Goal: Communication & Community: Answer question/provide support

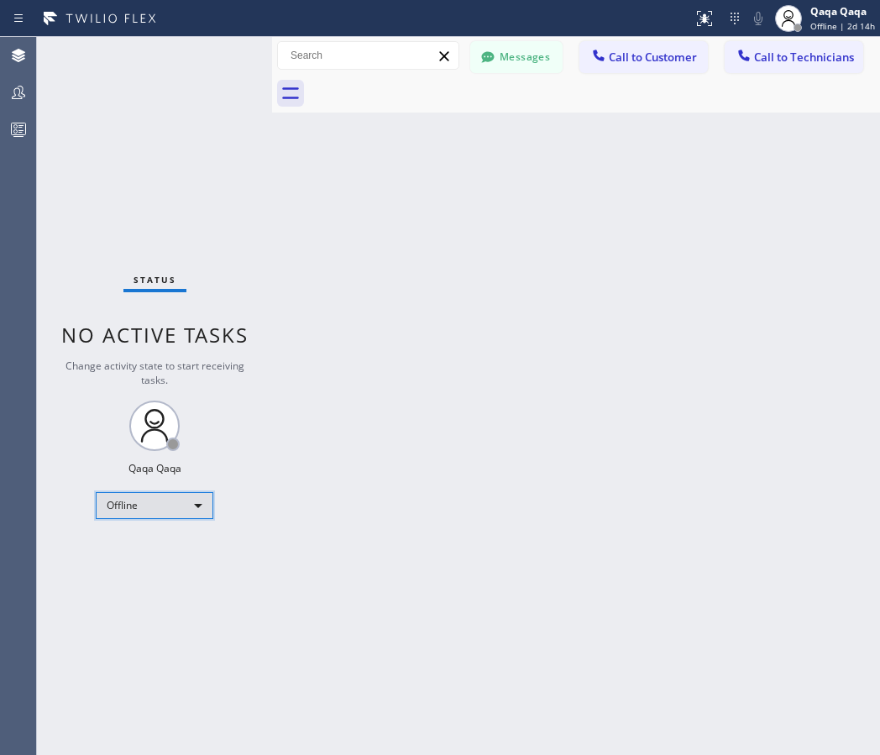
click at [139, 498] on div "Offline" at bounding box center [155, 505] width 118 height 27
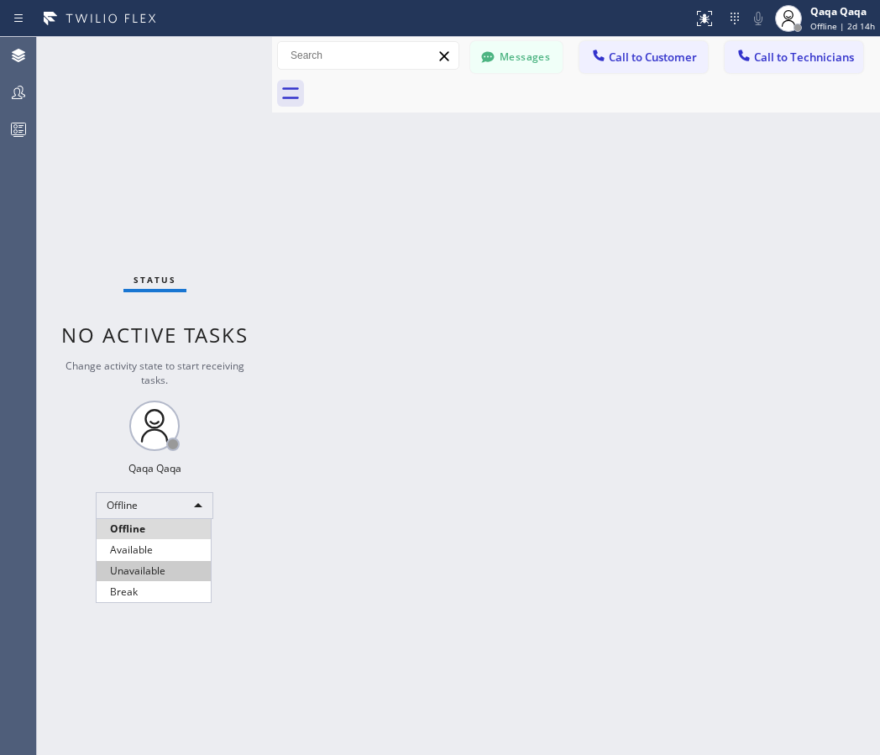
click at [138, 566] on li "Unavailable" at bounding box center [154, 571] width 114 height 20
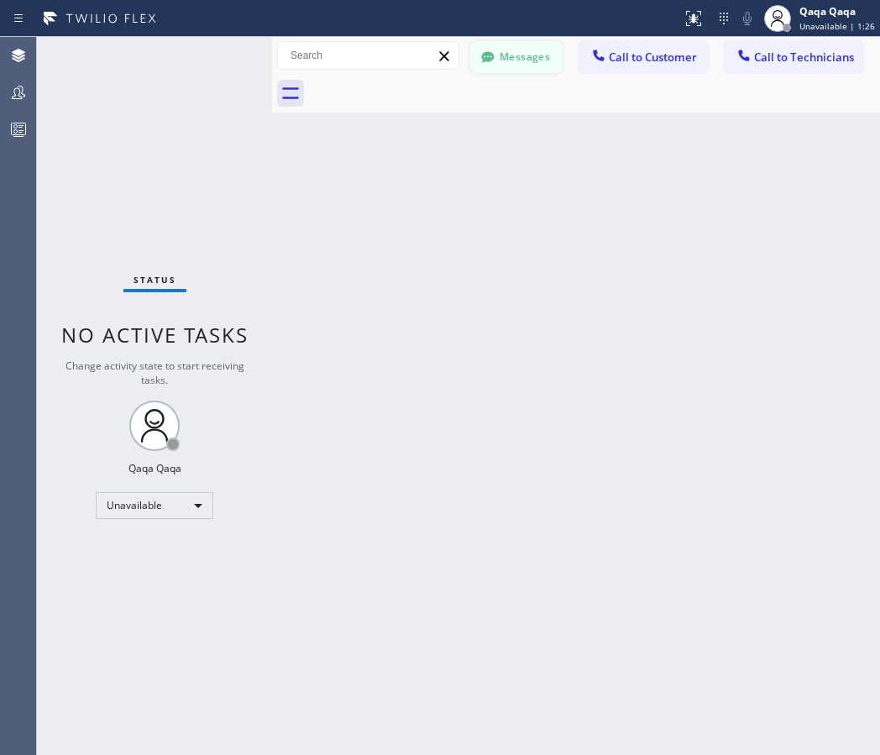
click at [514, 46] on button "Messages" at bounding box center [516, 57] width 92 height 32
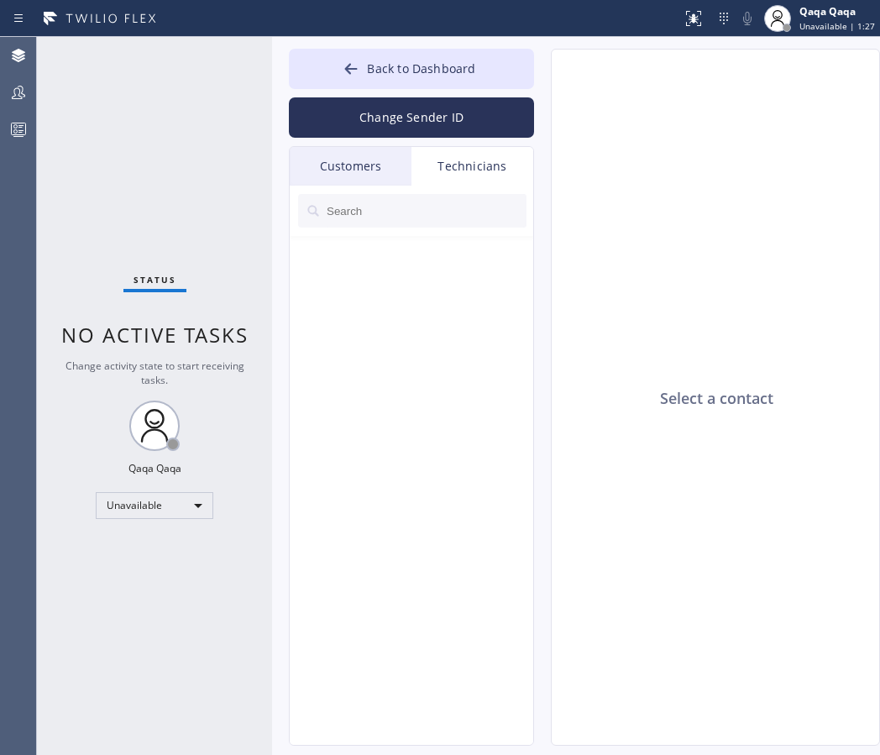
click at [365, 163] on div "Customers" at bounding box center [351, 166] width 122 height 39
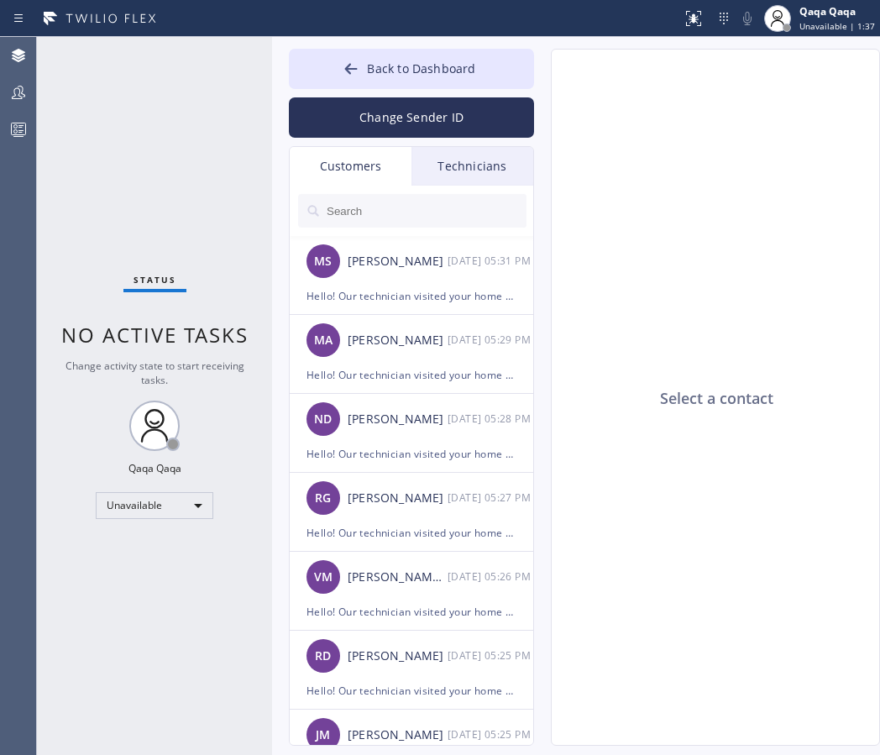
click at [371, 215] on input "text" at bounding box center [426, 211] width 202 height 34
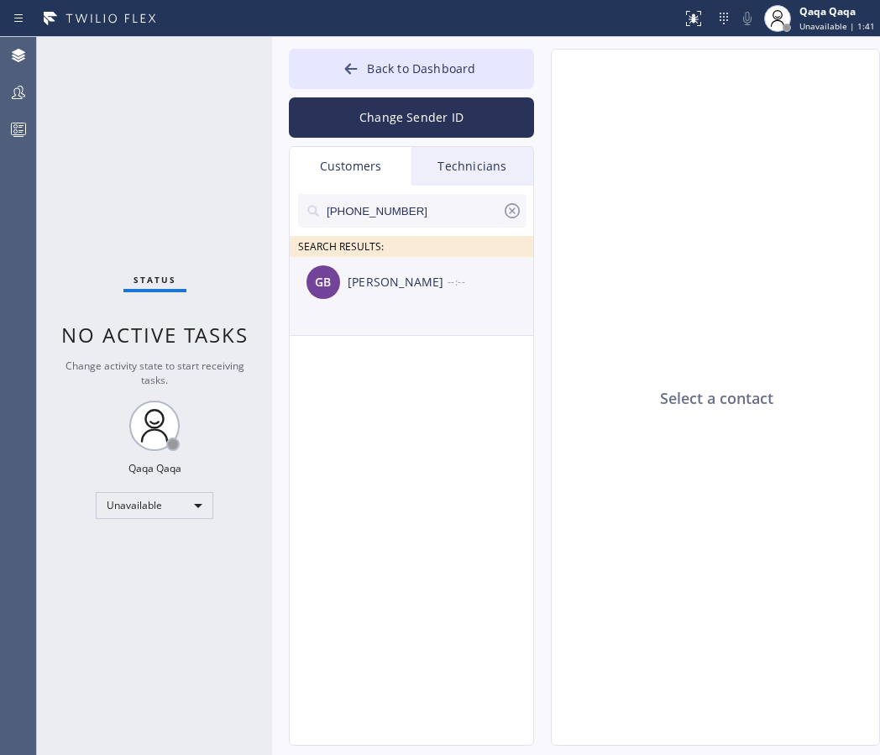
click at [428, 293] on div "GB [PERSON_NAME] --:--" at bounding box center [412, 282] width 245 height 50
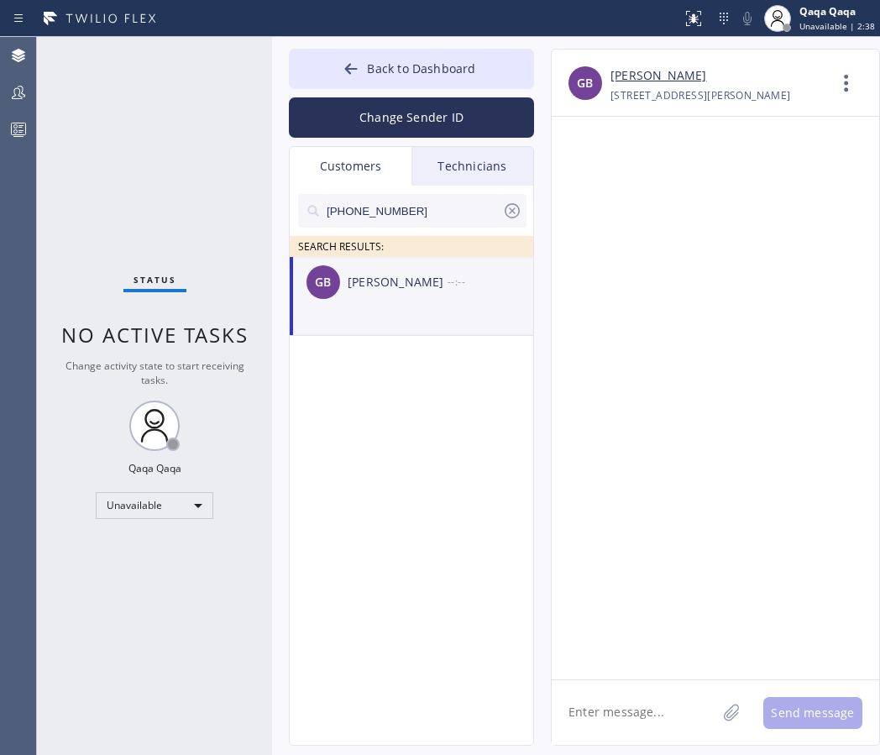
click at [605, 703] on textarea at bounding box center [634, 712] width 165 height 65
paste textarea ""Hello! Our technician visited your home [DATE]. How was your experience? Pleas…"
type textarea ""Hello! Our technician visited your home [DATE]. How was your experience? Pleas…"
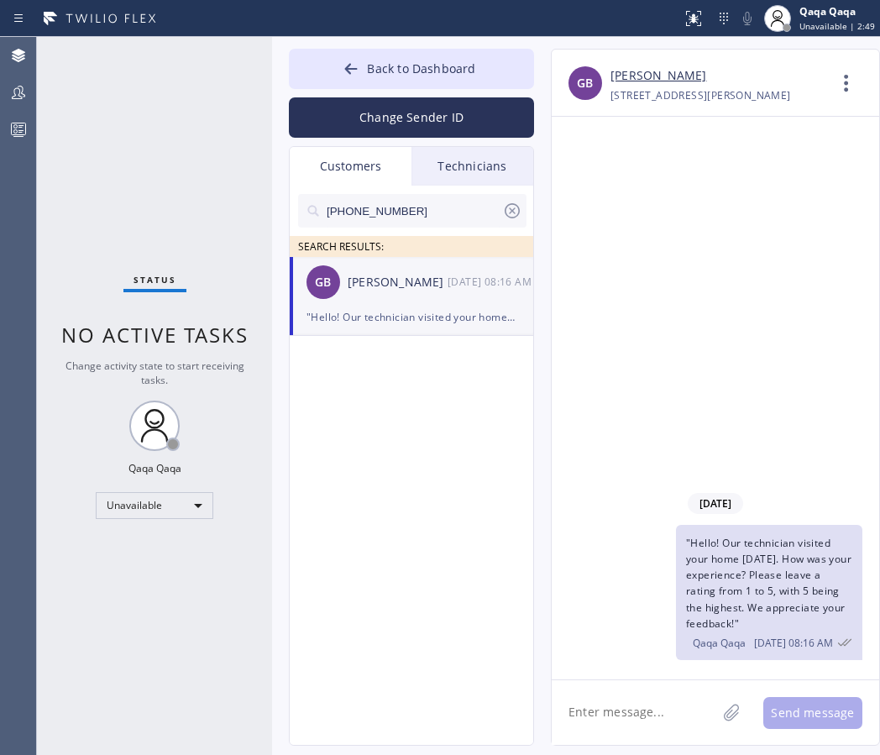
click at [413, 201] on input "[PHONE_NUMBER]" at bounding box center [413, 211] width 177 height 34
paste input "14) 566-3369"
type input "[PHONE_NUMBER]"
click at [386, 286] on div "Sib Raza" at bounding box center [398, 282] width 100 height 19
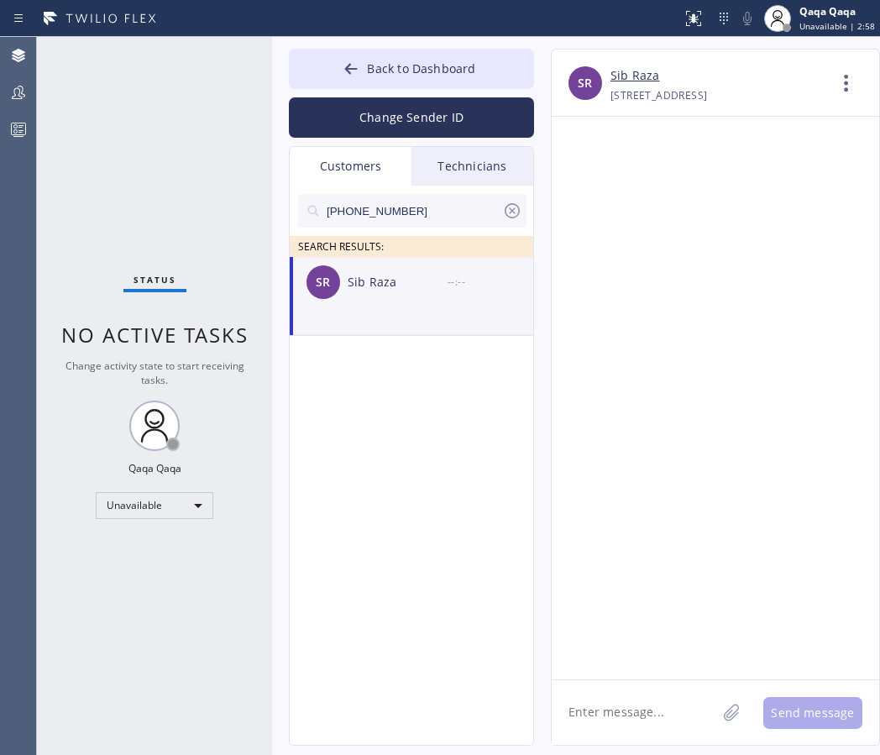
click at [437, 291] on div "Sib Raza" at bounding box center [398, 282] width 100 height 19
click at [594, 712] on textarea at bounding box center [634, 712] width 165 height 65
paste textarea ""Hello! Our technician visited your home [DATE]. How was your experience? Pleas…"
type textarea ""Hello! Our technician visited your home [DATE]. How was your experience? Pleas…"
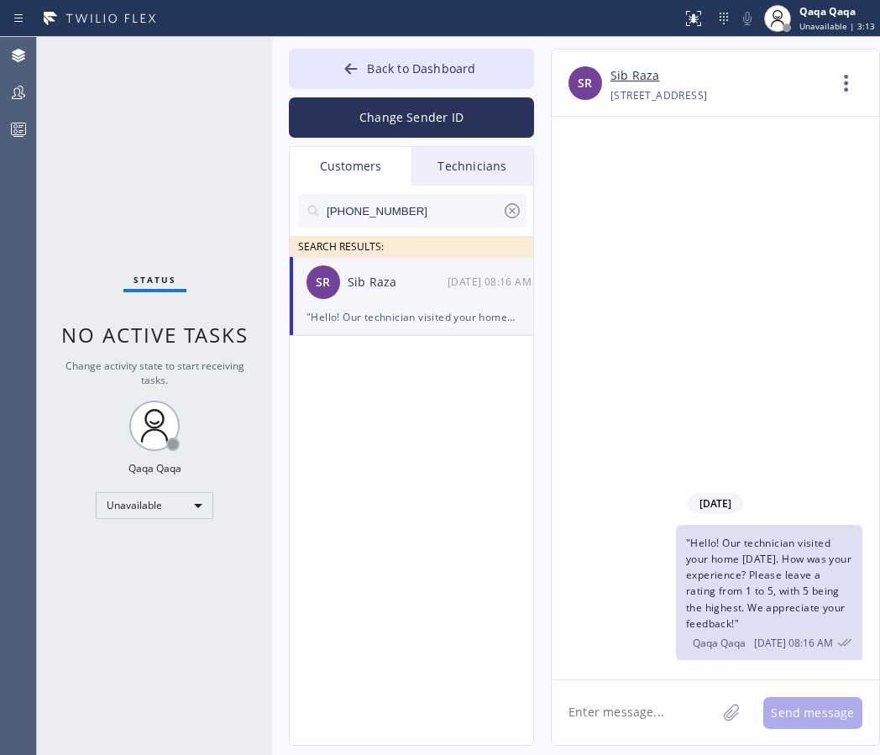
click at [413, 213] on input "[PHONE_NUMBER]" at bounding box center [413, 211] width 177 height 34
paste input "918) 851-8184"
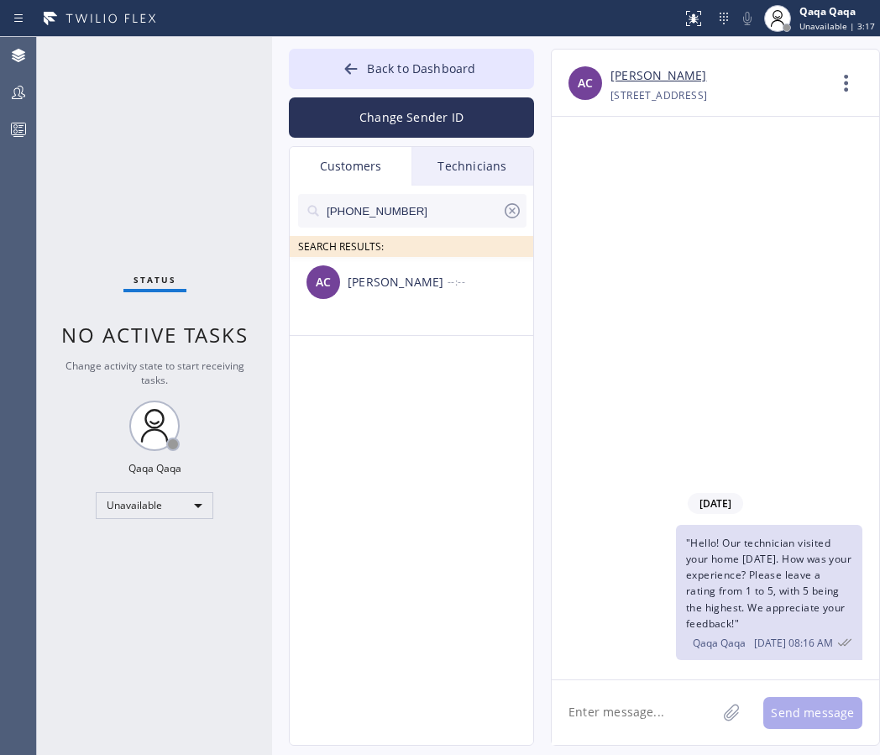
type input "[PHONE_NUMBER]"
click at [375, 299] on div "AC [PERSON_NAME] --:--" at bounding box center [412, 282] width 245 height 50
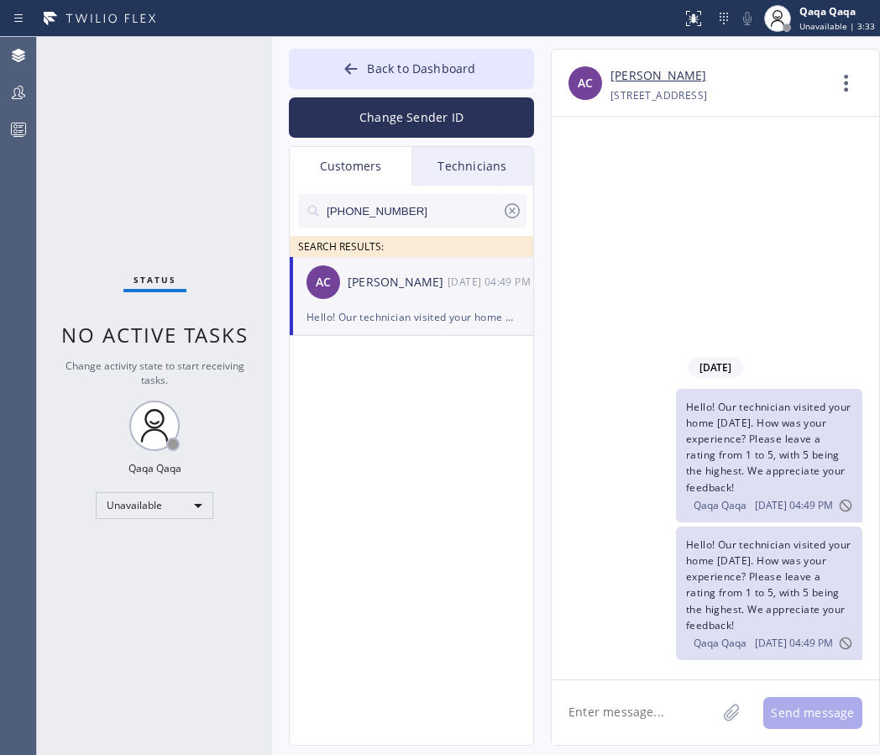
click at [582, 724] on textarea at bounding box center [634, 712] width 165 height 65
paste textarea ""Hello! Our technician visited your home [DATE]. How was your experience? Pleas…"
type textarea ""Hello! Our technician visited your home [DATE]. How was your experience? Pleas…"
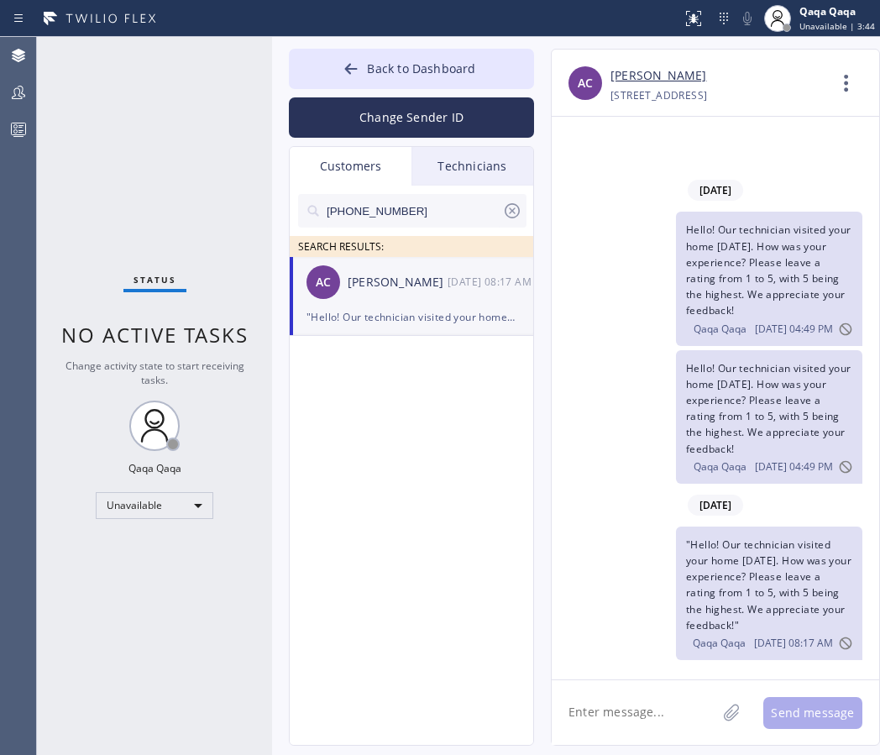
click at [420, 211] on input "[PHONE_NUMBER]" at bounding box center [413, 211] width 177 height 34
paste input "310) 963-2538"
type input "[PHONE_NUMBER]"
click at [382, 281] on div "[PERSON_NAME]" at bounding box center [398, 282] width 100 height 19
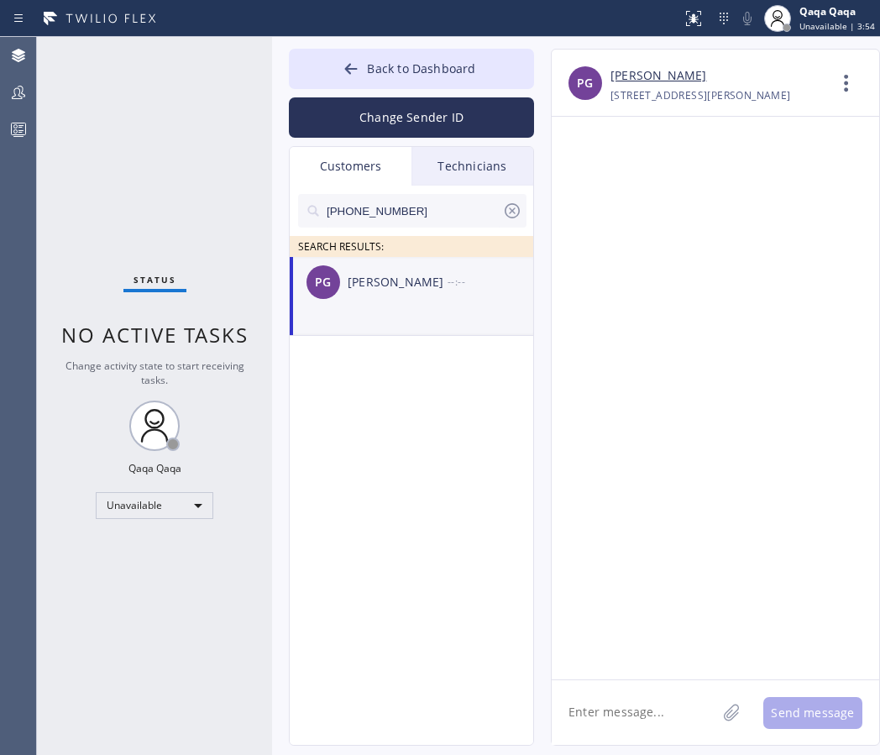
click at [607, 712] on textarea at bounding box center [634, 712] width 165 height 65
paste textarea ""Hello! Our technician visited your home [DATE]. How was your experience? Pleas…"
type textarea ""Hello! Our technician visited your home [DATE]. How was your experience? Pleas…"
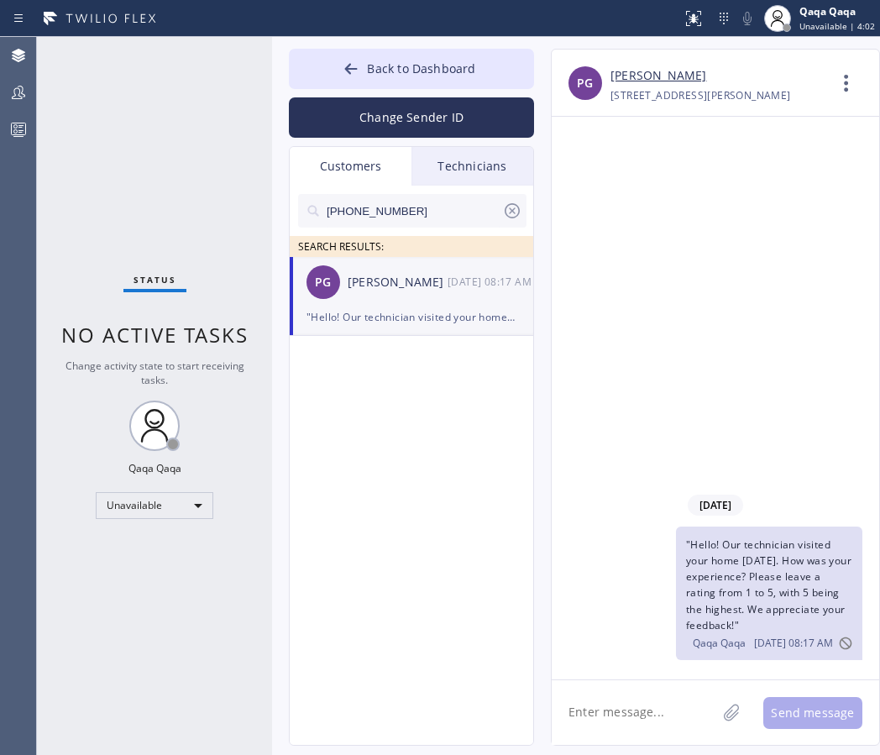
click at [412, 207] on input "[PHONE_NUMBER]" at bounding box center [413, 211] width 177 height 34
paste input "949) 241-7526"
type input "[PHONE_NUMBER]"
click at [383, 285] on div "[PERSON_NAME]" at bounding box center [398, 282] width 100 height 19
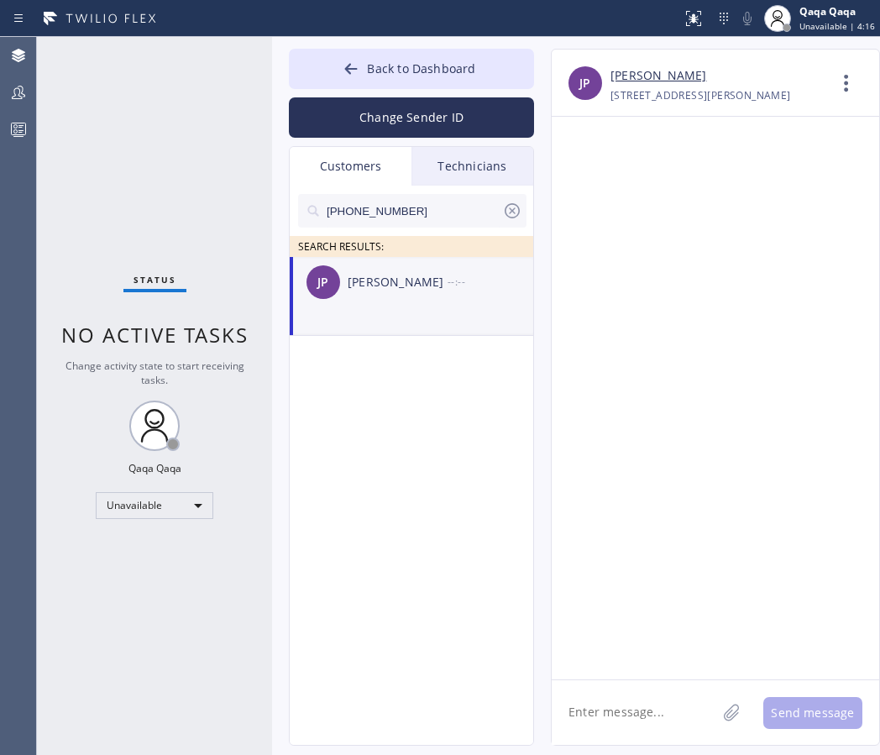
click at [669, 743] on textarea at bounding box center [634, 712] width 165 height 65
paste textarea ""Hello! Our technician visited your home [DATE]. How was your experience? Pleas…"
type textarea ""Hello! Our technician visited your home [DATE]. How was your experience? Pleas…"
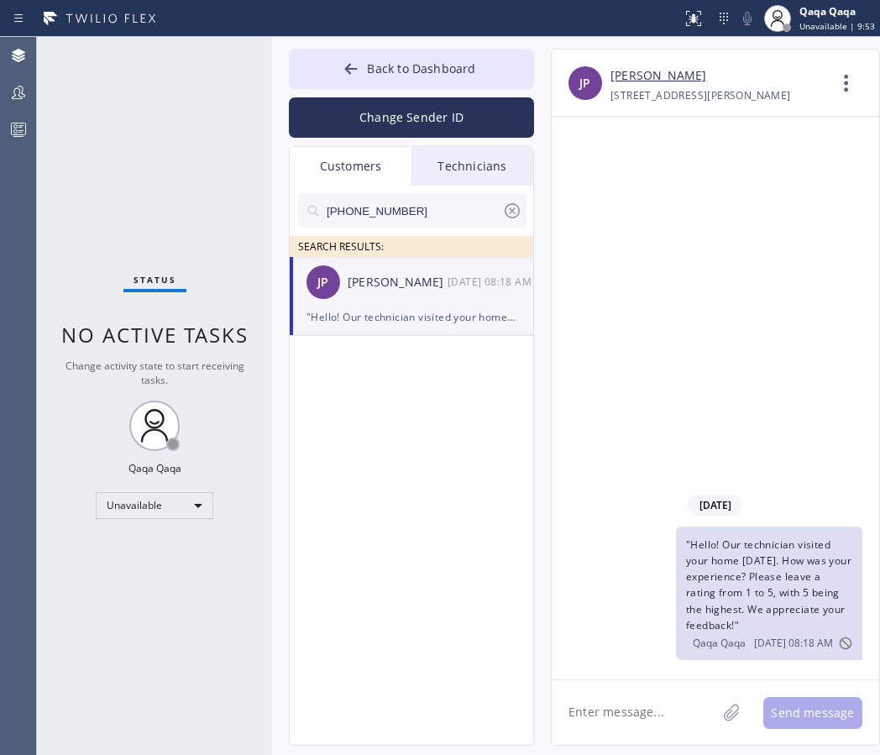
click at [437, 202] on input "[PHONE_NUMBER]" at bounding box center [413, 211] width 177 height 34
paste input "818) 268-3012"
type input "[PHONE_NUMBER]"
click at [395, 280] on div "[PERSON_NAME]" at bounding box center [398, 282] width 100 height 19
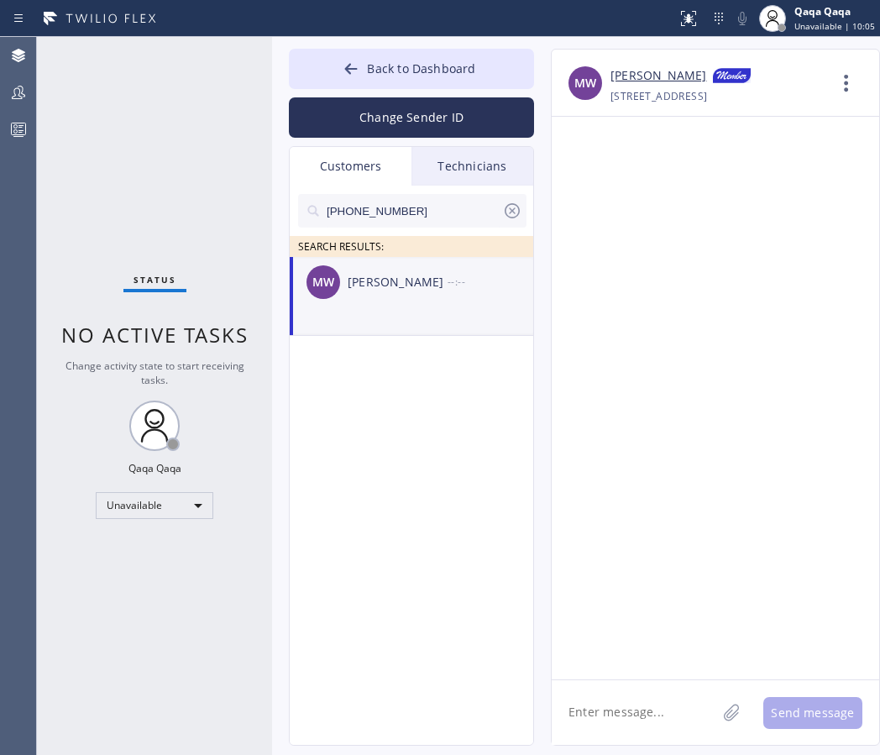
click at [403, 277] on div "[PERSON_NAME]" at bounding box center [398, 282] width 100 height 19
click at [616, 734] on textarea at bounding box center [634, 712] width 165 height 65
paste textarea ""Hello! Our technician visited your home [DATE]. How was your experience? Pleas…"
type textarea ""Hello! Our technician visited your home [DATE]. How was your experience? Pleas…"
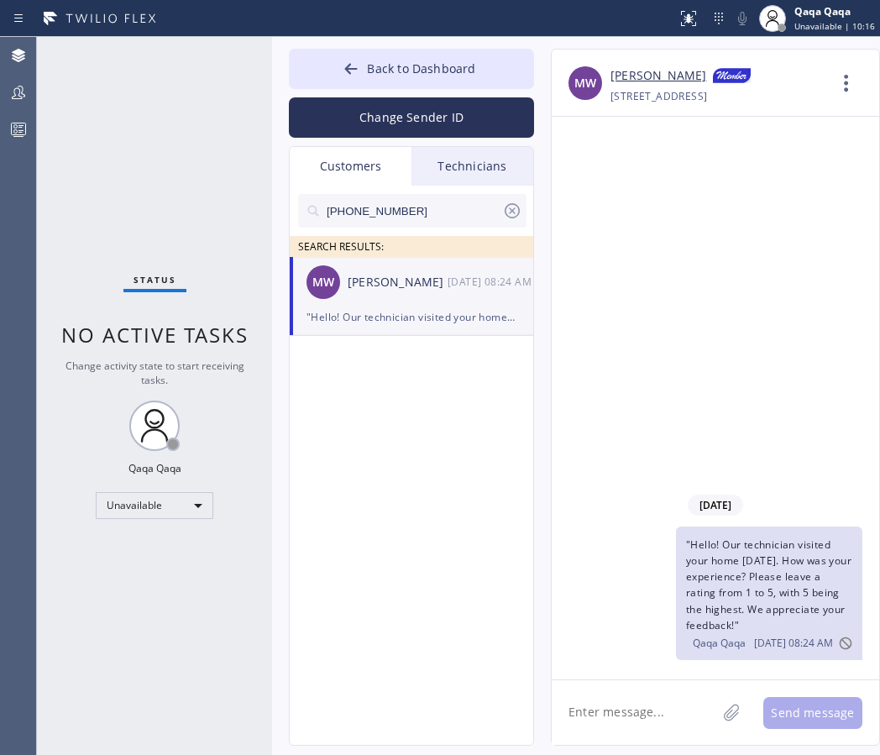
click at [445, 213] on input "[PHONE_NUMBER]" at bounding box center [413, 211] width 177 height 34
paste input "305) 283-9498"
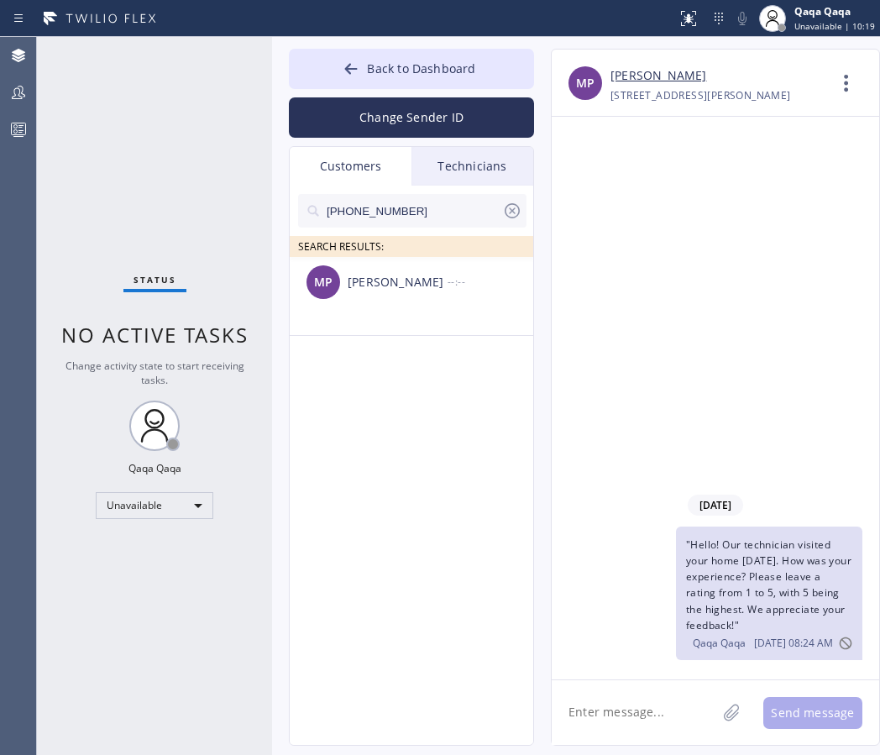
click at [399, 290] on div "[PERSON_NAME]" at bounding box center [398, 282] width 100 height 19
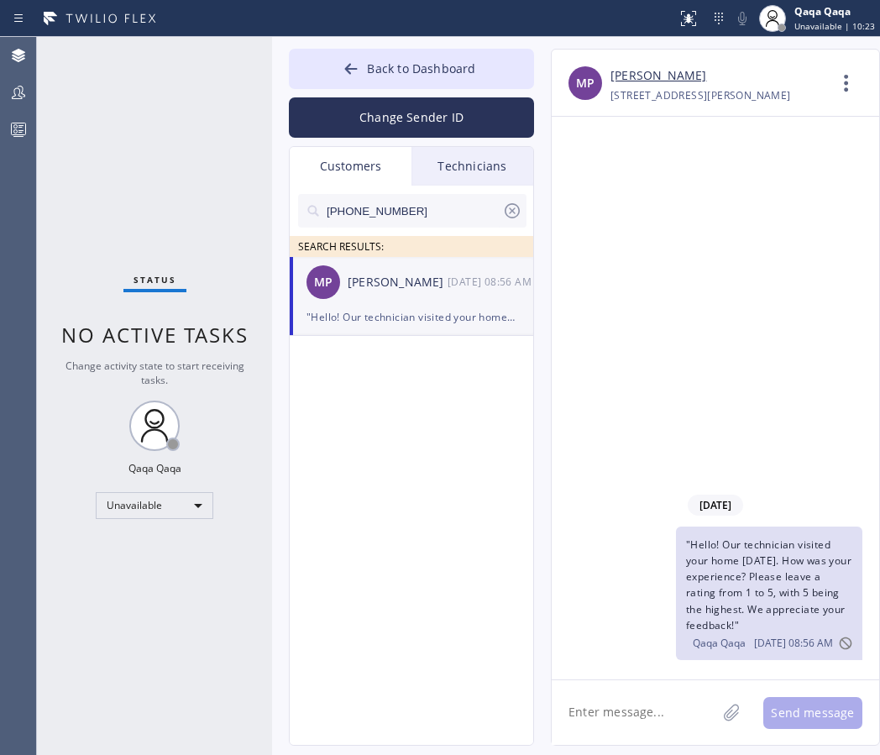
click at [443, 294] on div "MP [PERSON_NAME] [DATE] 08:56 AM" at bounding box center [412, 282] width 245 height 50
click at [436, 213] on input "[PHONE_NUMBER]" at bounding box center [413, 211] width 177 height 34
paste input "714) 318-4750"
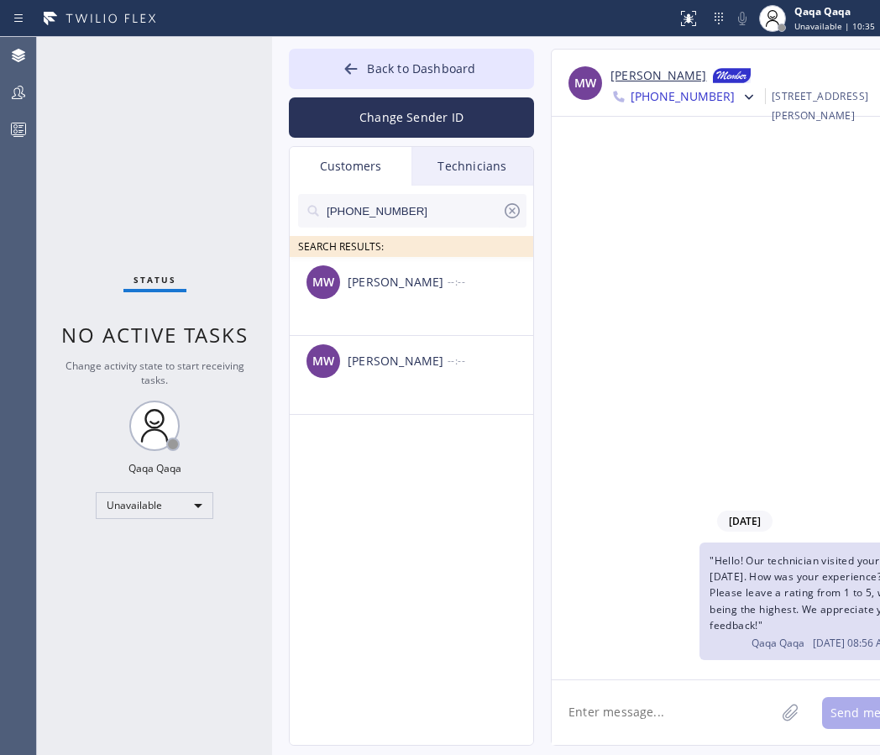
type input "[PHONE_NUMBER]"
click at [433, 281] on div "[PERSON_NAME]" at bounding box center [398, 282] width 100 height 19
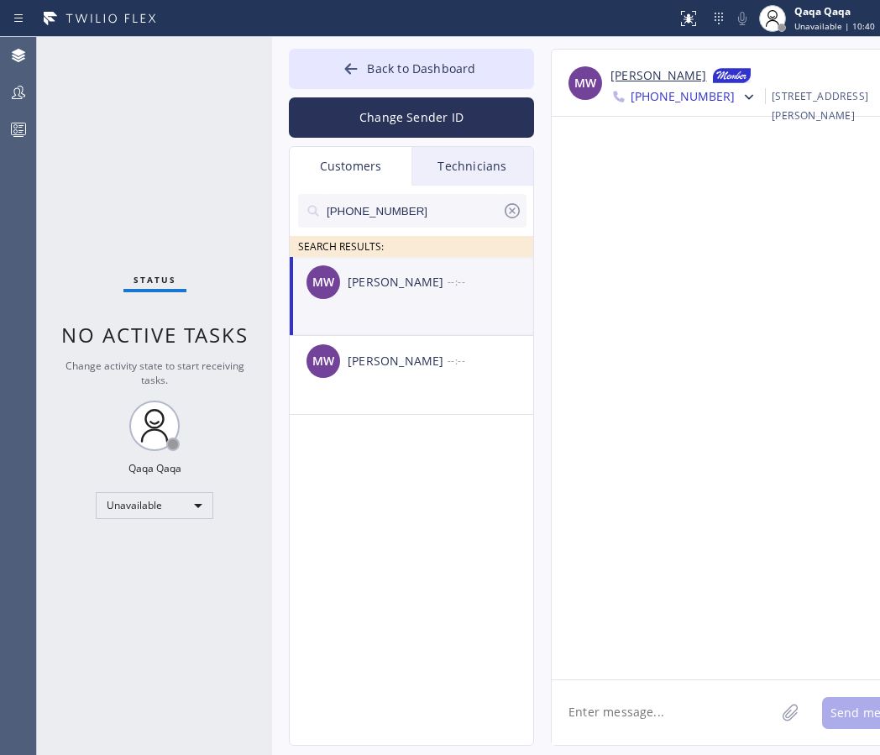
click at [627, 723] on textarea at bounding box center [663, 712] width 223 height 65
paste textarea ""Hello! Our technician visited your home [DATE]. How was your experience? Pleas…"
type textarea ""Hello! Our technician visited your home [DATE]. How was your experience? Pleas…"
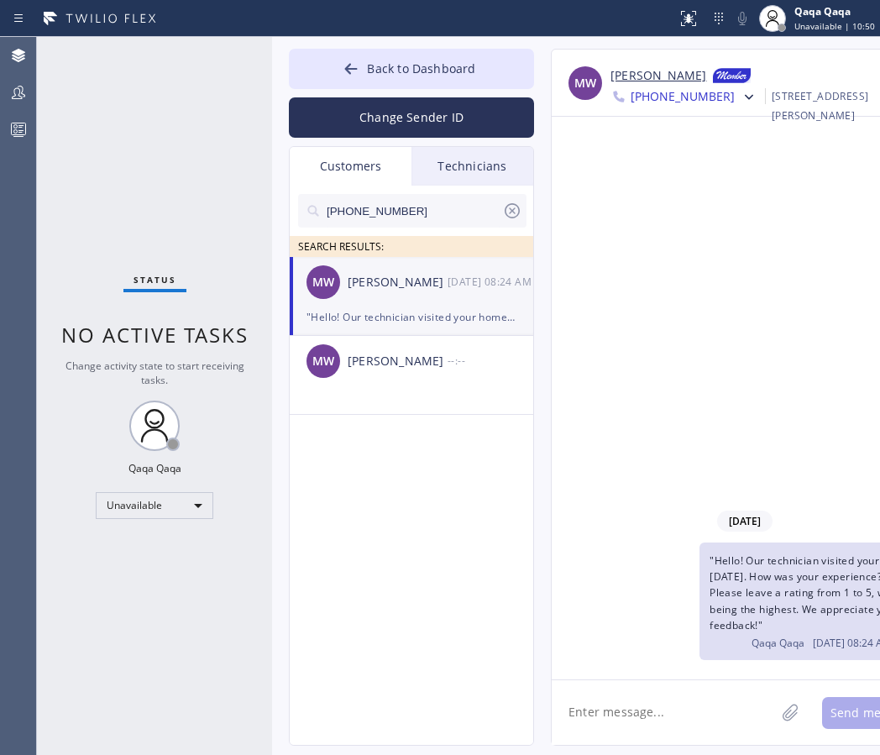
click at [428, 216] on input "[PHONE_NUMBER]" at bounding box center [413, 211] width 177 height 34
paste input "858) 774-0726"
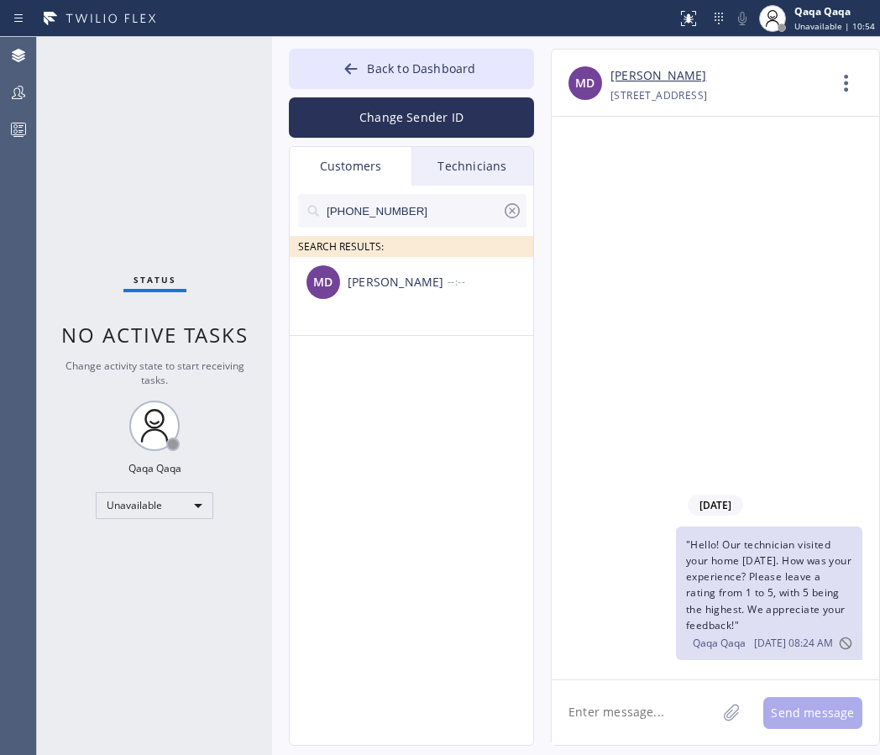
type input "[PHONE_NUMBER]"
click at [366, 293] on div "MD [PERSON_NAME] --:--" at bounding box center [412, 282] width 245 height 50
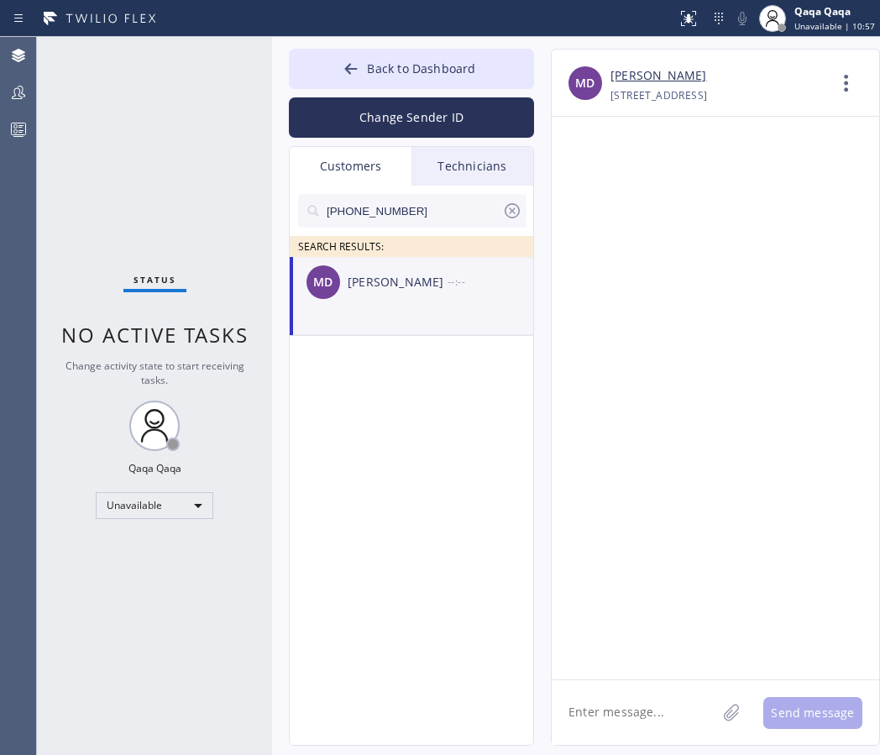
click at [611, 727] on textarea at bounding box center [634, 712] width 165 height 65
paste textarea ""Hello! Our technician visited your home [DATE]. How was your experience? Pleas…"
type textarea ""Hello! Our technician visited your home [DATE]. How was your experience? Pleas…"
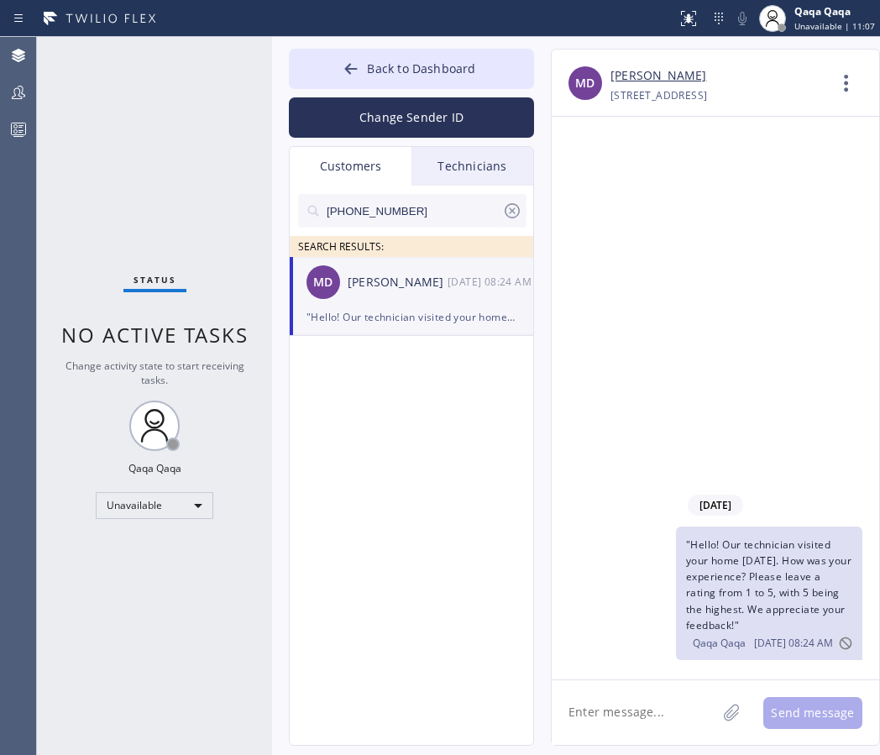
click at [403, 207] on input "[PHONE_NUMBER]" at bounding box center [413, 211] width 177 height 34
paste input "619) 962-1503"
type input "[PHONE_NUMBER]"
click at [354, 284] on div "[PERSON_NAME]" at bounding box center [398, 282] width 100 height 19
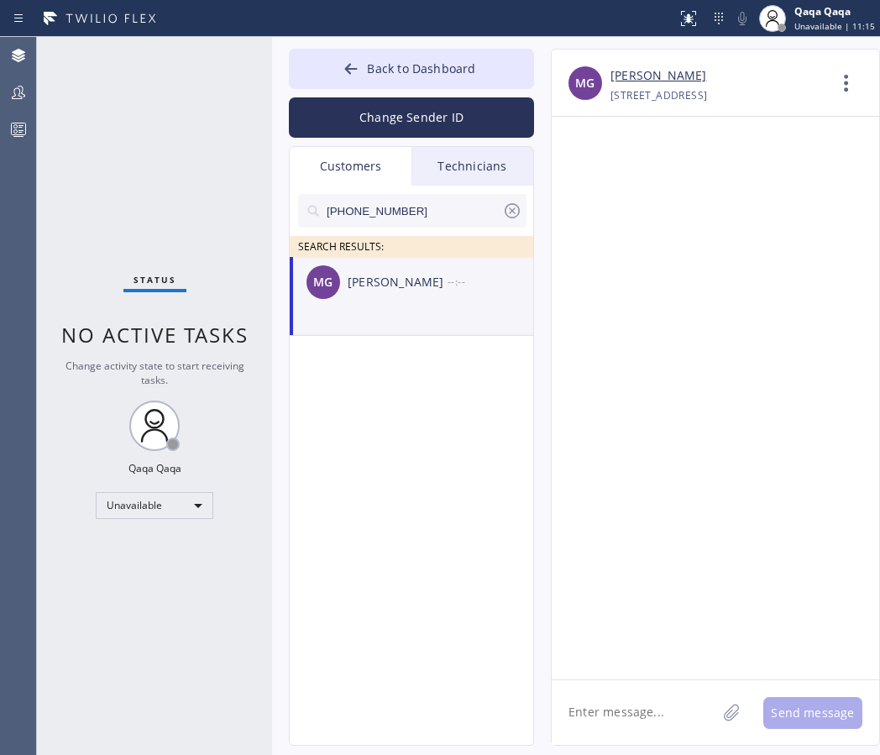
click at [627, 707] on textarea at bounding box center [634, 712] width 165 height 65
paste textarea ""Hello! Our technician visited your home [DATE]. How was your experience? Pleas…"
type textarea ""Hello! Our technician visited your home [DATE]. How was your experience? Pleas…"
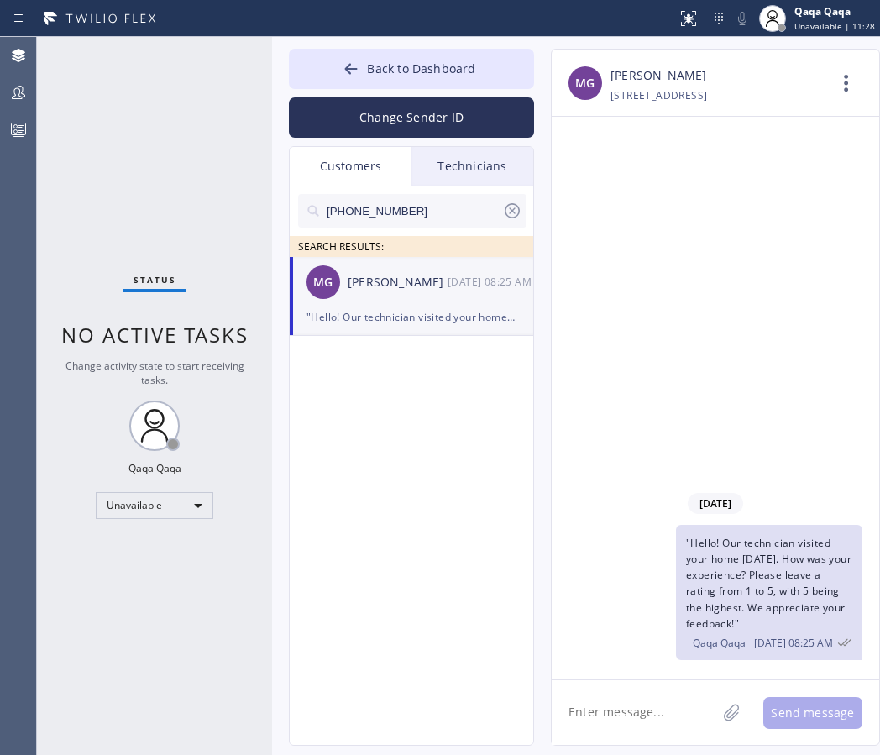
click at [429, 221] on input "[PHONE_NUMBER]" at bounding box center [413, 211] width 177 height 34
paste input "510) 915-4771"
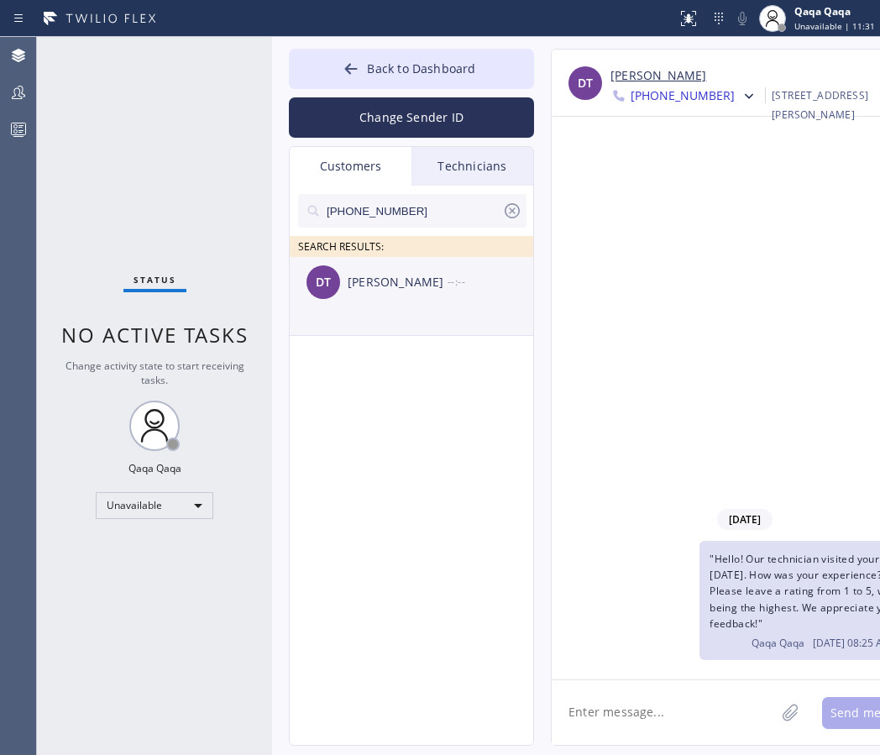
type input "[PHONE_NUMBER]"
click at [408, 282] on div "[PERSON_NAME]" at bounding box center [398, 282] width 100 height 19
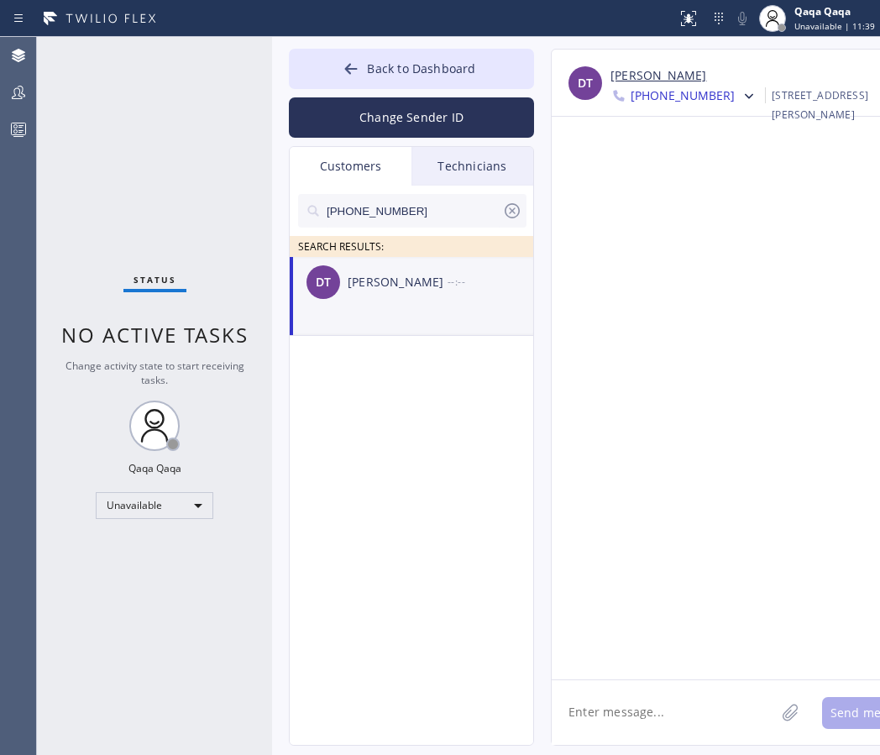
click at [621, 706] on textarea at bounding box center [663, 712] width 223 height 65
paste textarea ""Hello! Our technician visited your home [DATE]. How was your experience? Pleas…"
type textarea ""Hello! Our technician visited your home [DATE]. How was your experience? Pleas…"
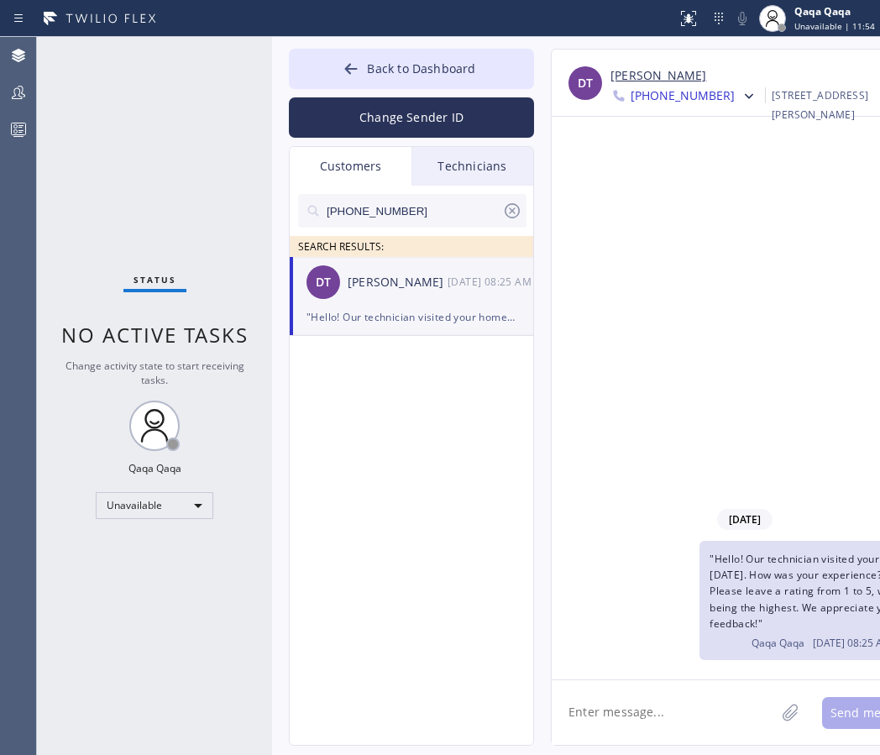
click at [433, 219] on input "[PHONE_NUMBER]" at bounding box center [413, 211] width 177 height 34
paste input "925) 487-0353"
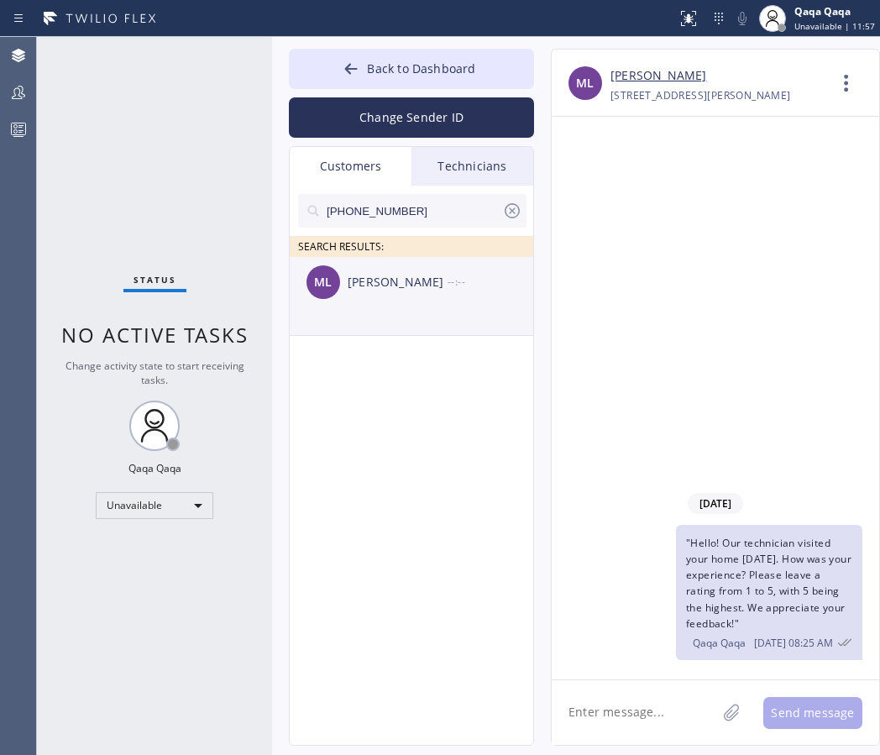
type input "[PHONE_NUMBER]"
click at [393, 284] on div "[PERSON_NAME]" at bounding box center [398, 282] width 100 height 19
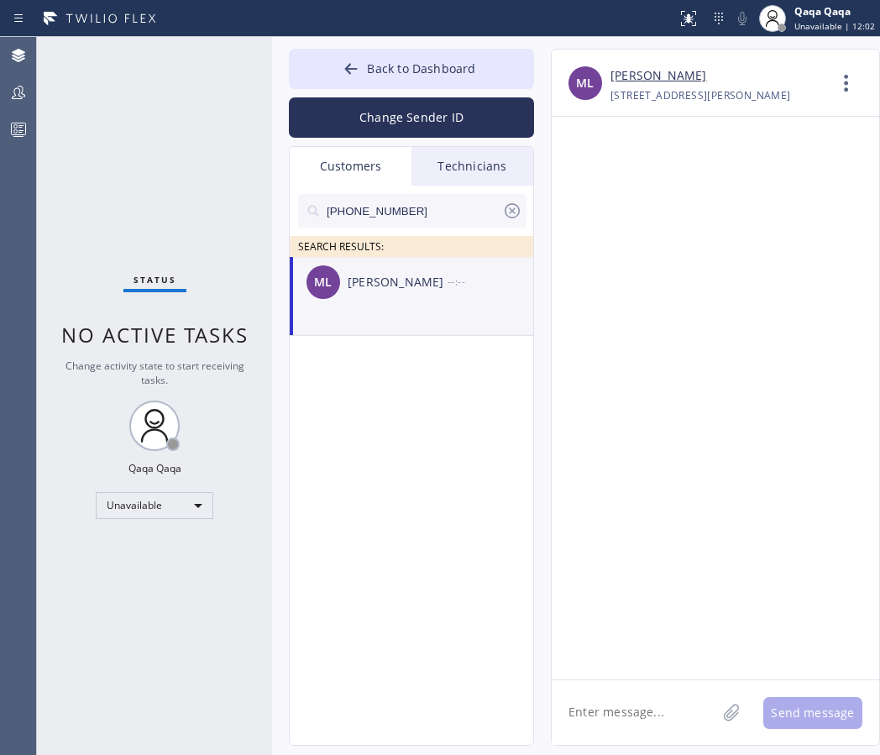
click at [450, 281] on div "--:--" at bounding box center [491, 281] width 87 height 19
click at [616, 705] on textarea at bounding box center [634, 712] width 165 height 65
type textarea "v"
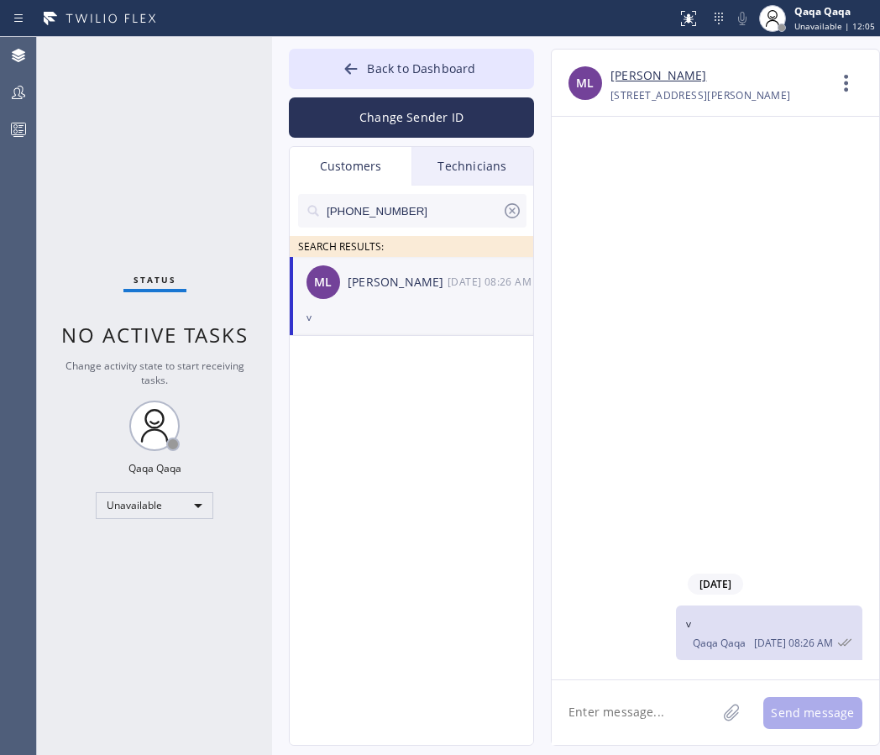
paste textarea ""Hello! Our technician visited your home [DATE]. How was your experience? Pleas…"
type textarea ""Hello! Our technician visited your home [DATE]. How was your experience? Pleas…"
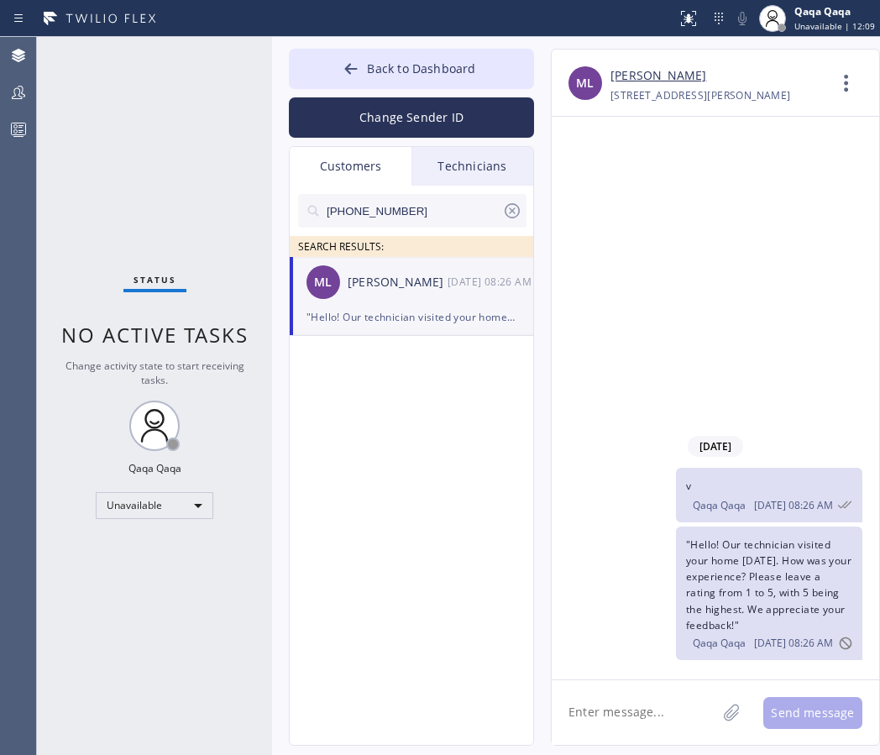
paste textarea ""Hello! Our technician visited your home [DATE]. How was your experience? Pleas…"
type textarea ""Hello! Our technician visited your home [DATE]. How was your experience? Pleas…"
